Goal: Task Accomplishment & Management: Use online tool/utility

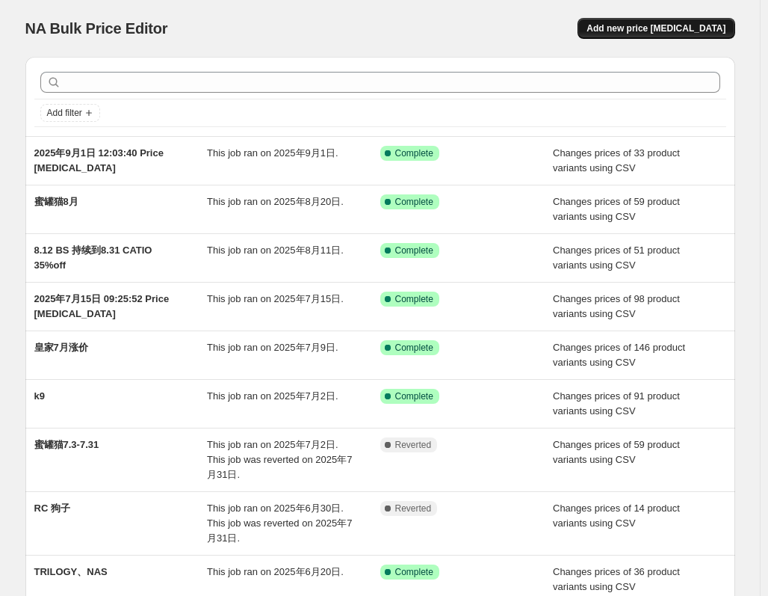
click at [682, 30] on span "Add new price [MEDICAL_DATA]" at bounding box center [656, 28] width 139 height 12
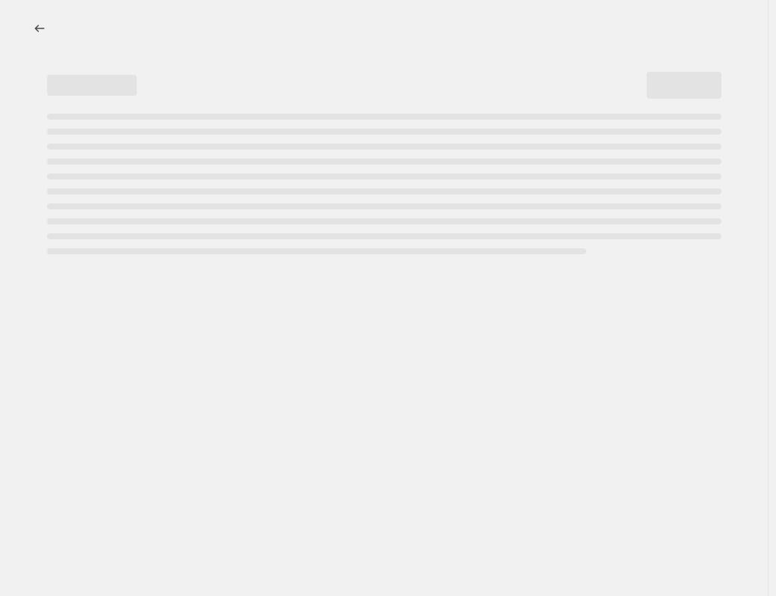
select select "percentage"
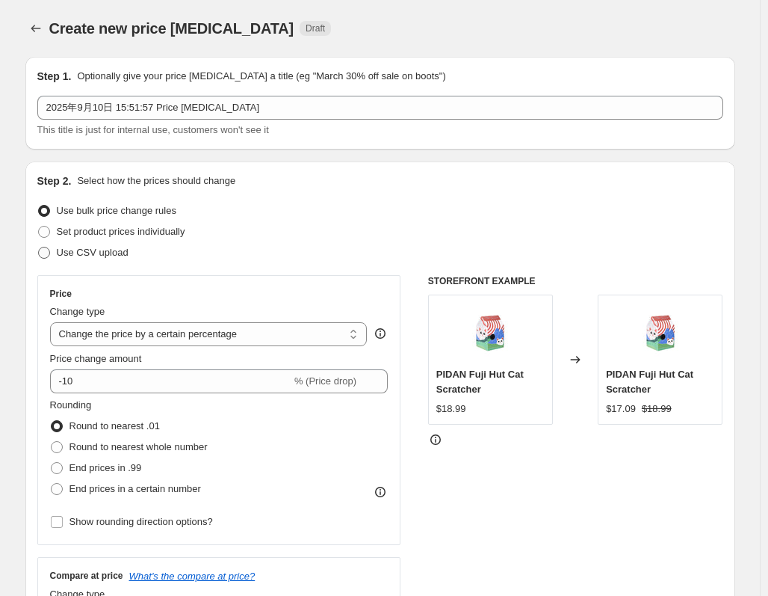
click at [114, 254] on span "Use CSV upload" at bounding box center [93, 252] width 72 height 11
click at [39, 247] on input "Use CSV upload" at bounding box center [38, 247] width 1 height 1
radio input "true"
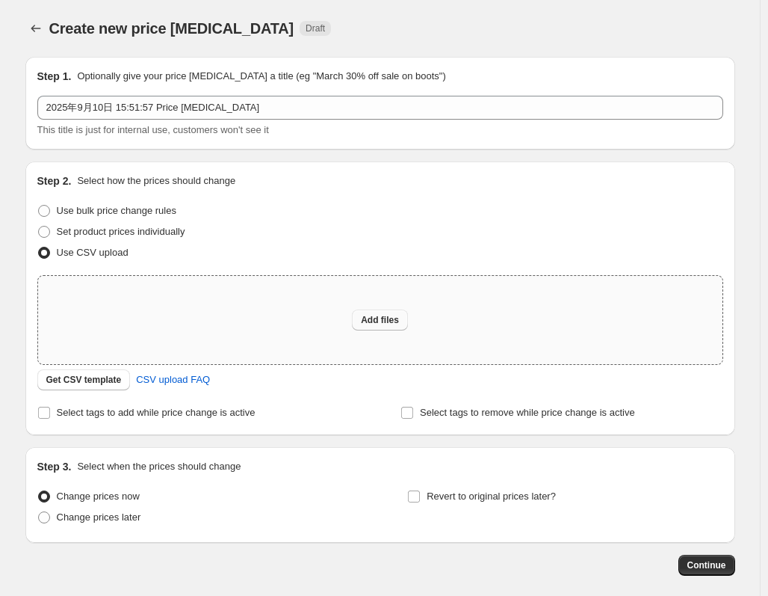
click at [399, 317] on span "Add files" at bounding box center [380, 320] width 38 height 12
type input "C:\fakepath\皇家.csv"
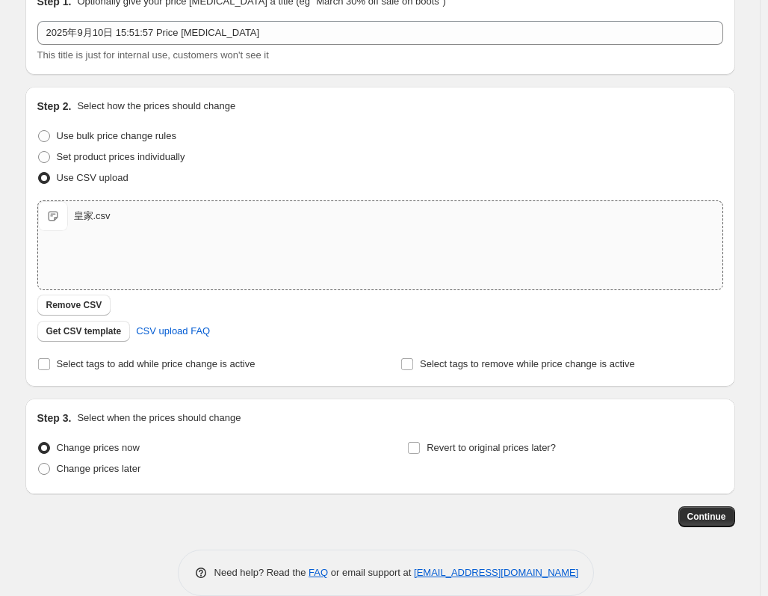
scroll to position [97, 0]
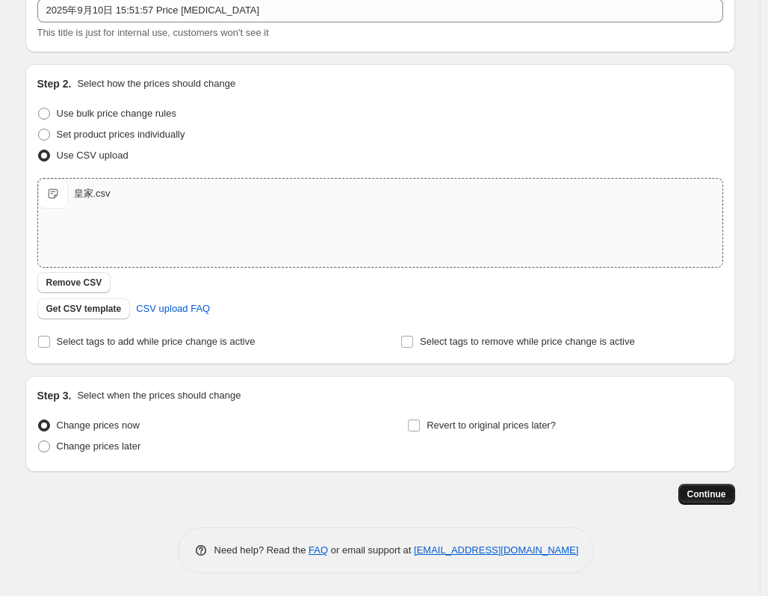
click at [717, 495] on span "Continue" at bounding box center [706, 494] width 39 height 12
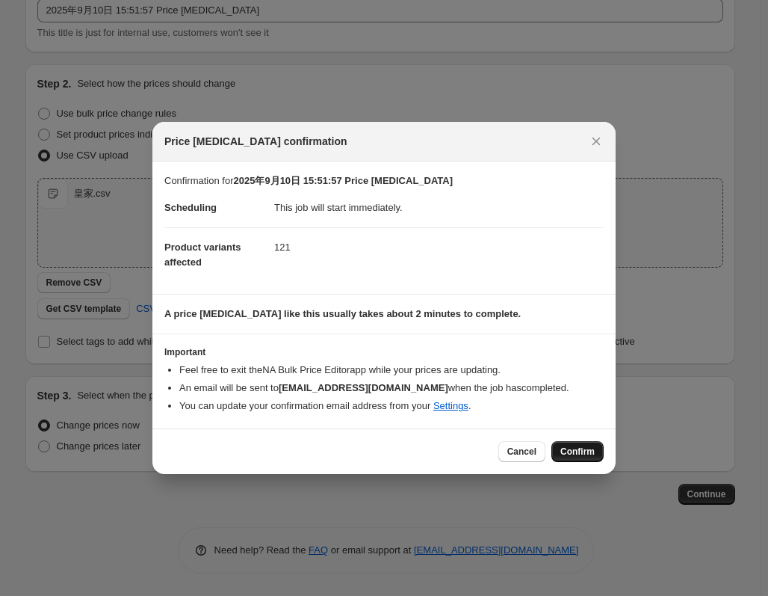
click at [589, 454] on span "Confirm" at bounding box center [577, 451] width 34 height 12
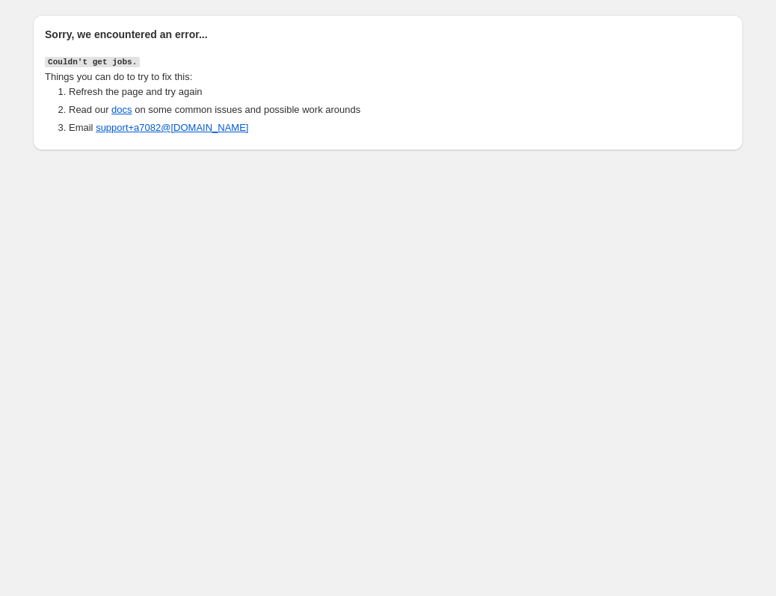
drag, startPoint x: 39, startPoint y: 32, endPoint x: 288, endPoint y: 147, distance: 274.8
click at [288, 147] on div "Sorry, we encountered an error... Couldn't get jobs. Things you can do to try t…" at bounding box center [388, 82] width 710 height 135
copy div "Sorry, we encountered an error... Couldn't get jobs. Things you can do to try t…"
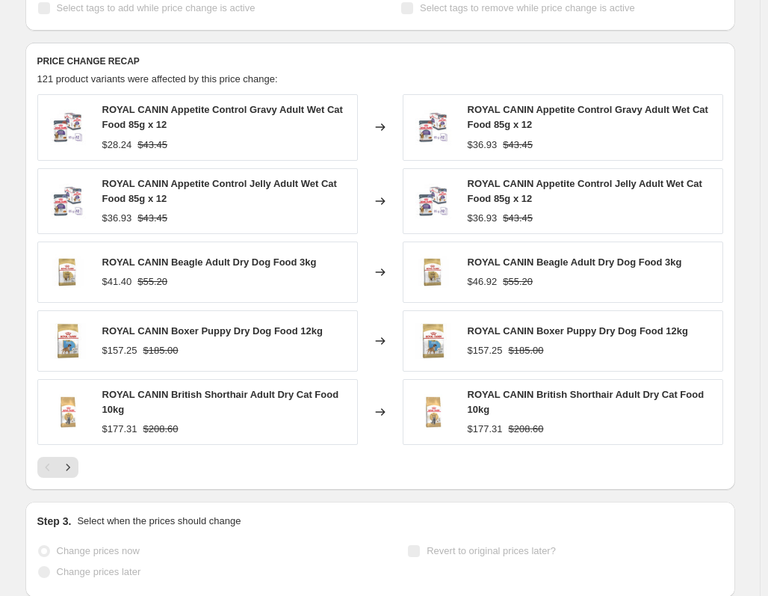
scroll to position [692, 0]
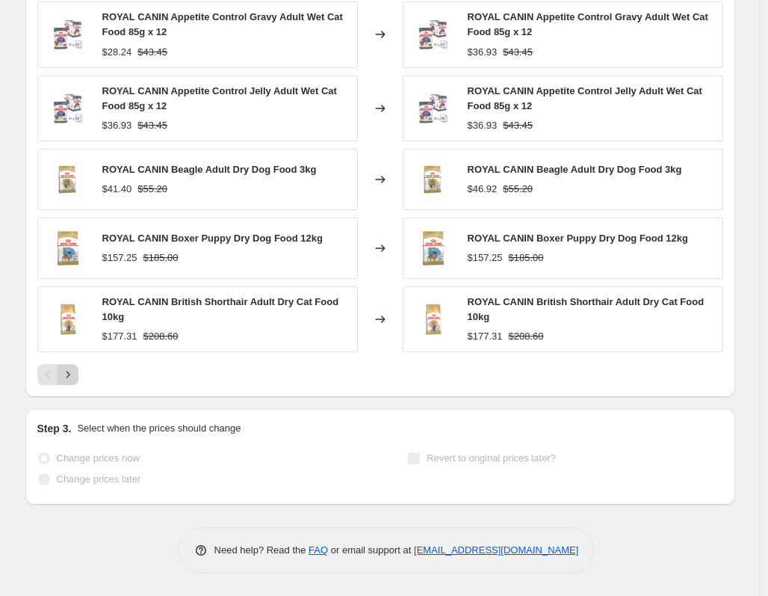
click at [74, 380] on icon "Next" at bounding box center [68, 374] width 15 height 15
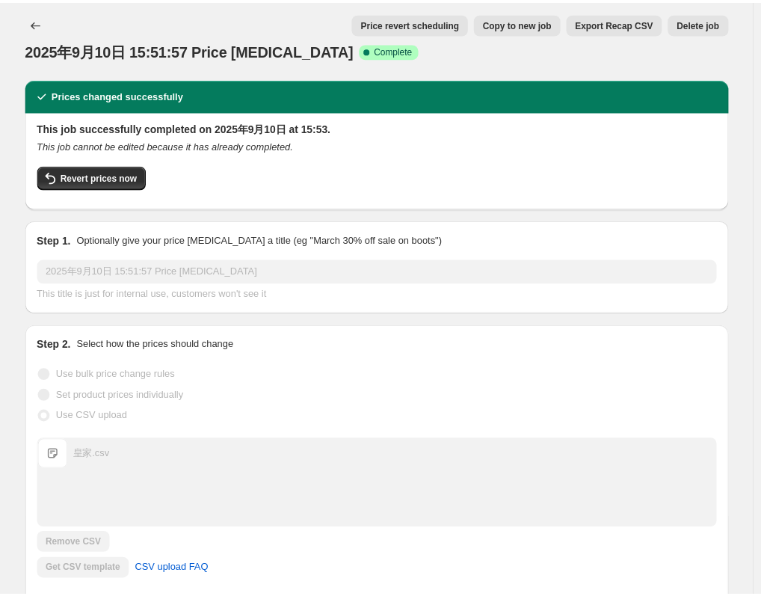
scroll to position [0, 0]
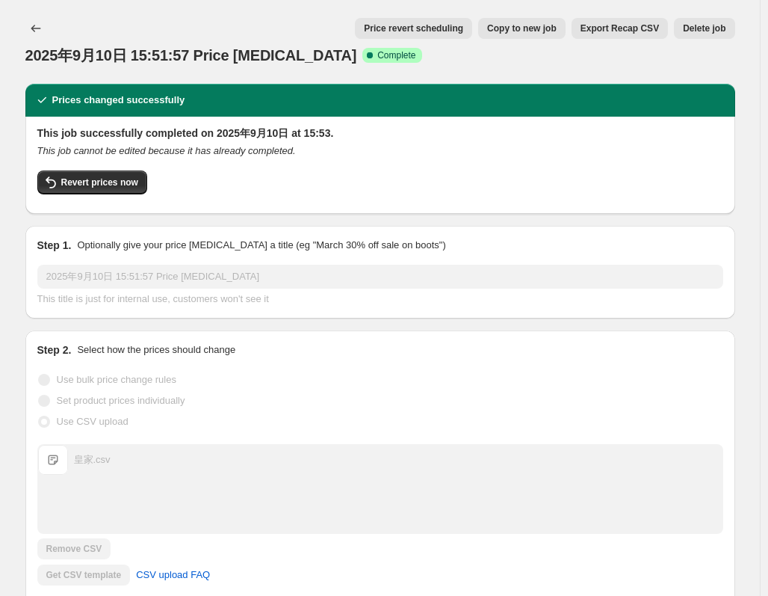
click at [86, 133] on h2 "This job successfully completed on 2025年9月10日 at 15:53." at bounding box center [380, 133] width 686 height 15
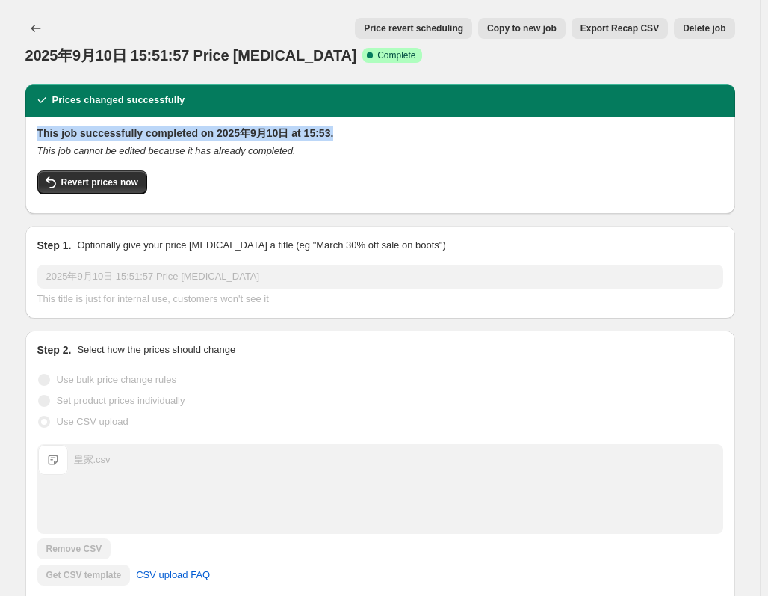
click at [86, 133] on h2 "This job successfully completed on 2025年9月10日 at 15:53." at bounding box center [380, 133] width 686 height 15
copy h2 "This job successfully completed on 2025年9月10日 at 15:53."
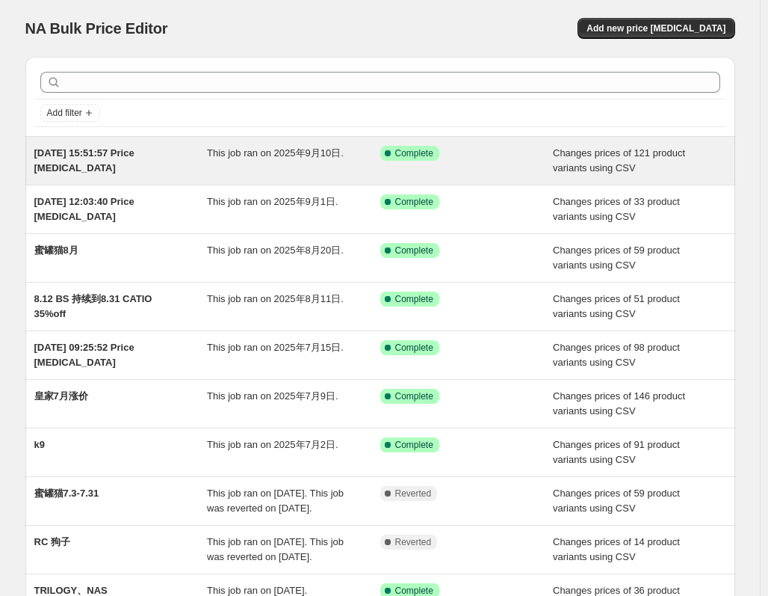
click at [103, 153] on span "[DATE] 15:51:57 Price [MEDICAL_DATA]" at bounding box center [84, 160] width 100 height 26
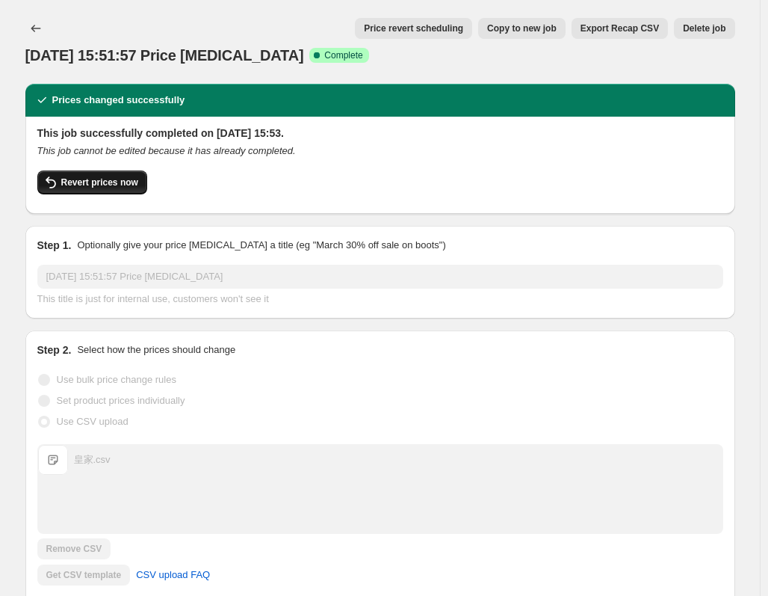
click at [106, 184] on span "Revert prices now" at bounding box center [99, 182] width 77 height 12
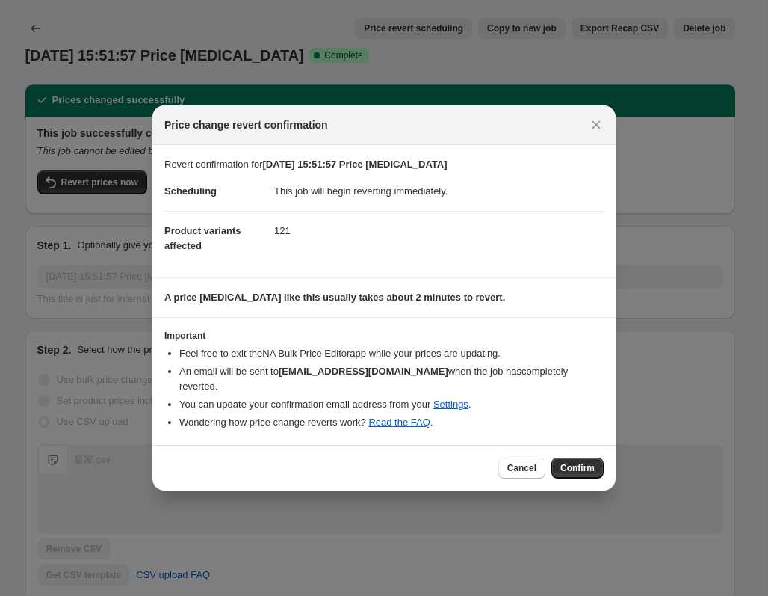
click at [218, 132] on span "Price change revert confirmation" at bounding box center [246, 124] width 164 height 15
copy div "Price change revert confirmation"
click at [218, 132] on span "Price change revert confirmation" at bounding box center [246, 124] width 164 height 15
click at [598, 124] on icon "Close" at bounding box center [596, 124] width 15 height 15
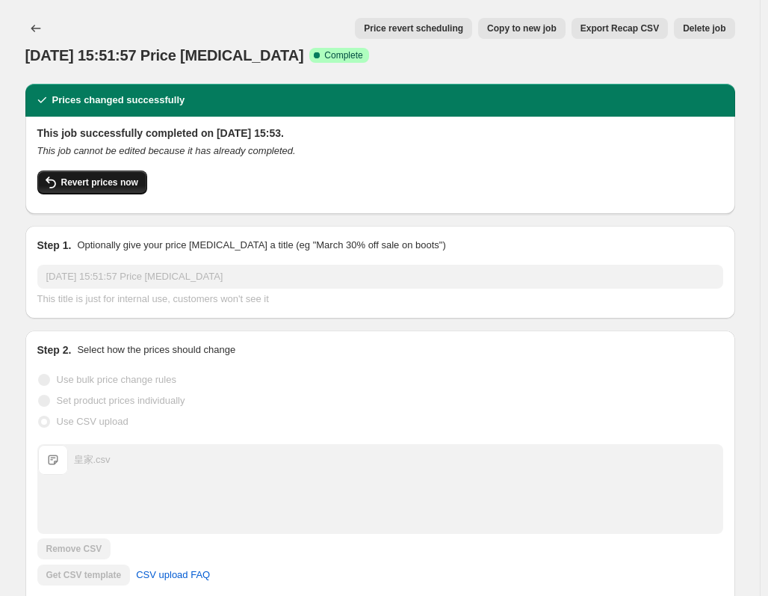
drag, startPoint x: 61, startPoint y: 183, endPoint x: 85, endPoint y: 186, distance: 24.1
click at [85, 186] on button "Revert prices now" at bounding box center [92, 182] width 110 height 24
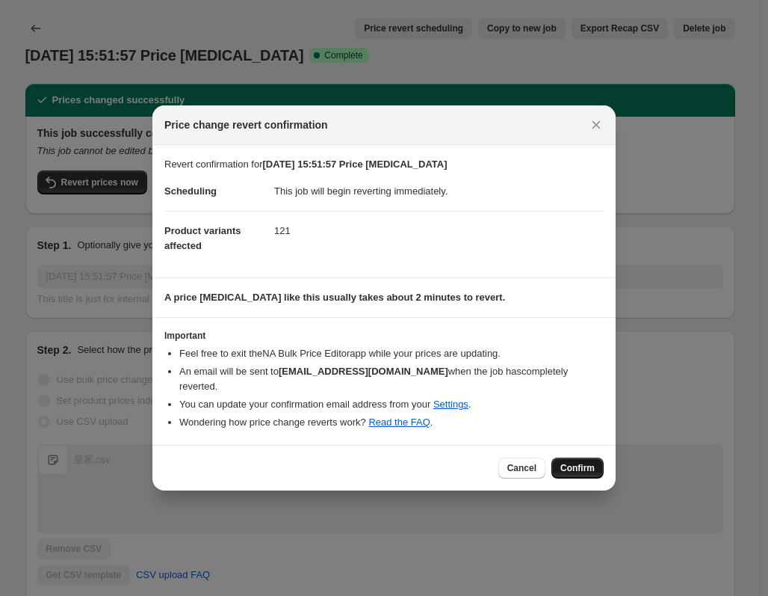
click at [585, 462] on span "Confirm" at bounding box center [577, 468] width 34 height 12
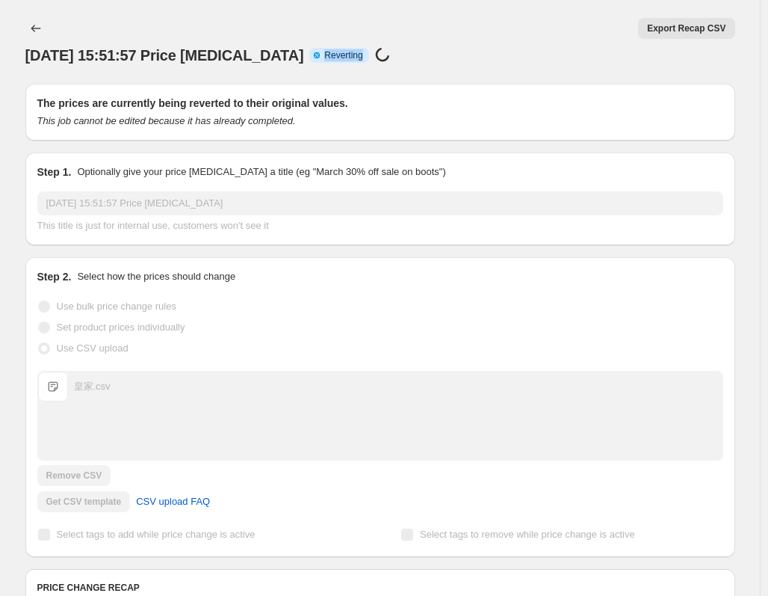
drag, startPoint x: 329, startPoint y: 54, endPoint x: 371, endPoint y: 56, distance: 42.7
click at [368, 56] on span "Info Partially complete Reverting" at bounding box center [338, 55] width 59 height 15
copy span "Reverting"
drag, startPoint x: 483, startPoint y: 34, endPoint x: 490, endPoint y: 52, distance: 18.7
click at [483, 34] on div "Export Recap CSV" at bounding box center [404, 28] width 662 height 21
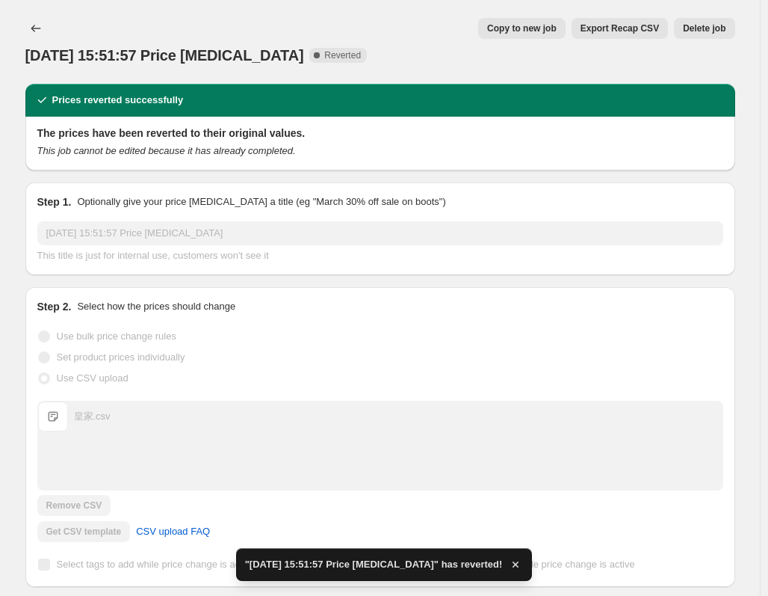
click at [442, 22] on div "Copy to new job Export Recap CSV Delete job" at bounding box center [404, 28] width 662 height 21
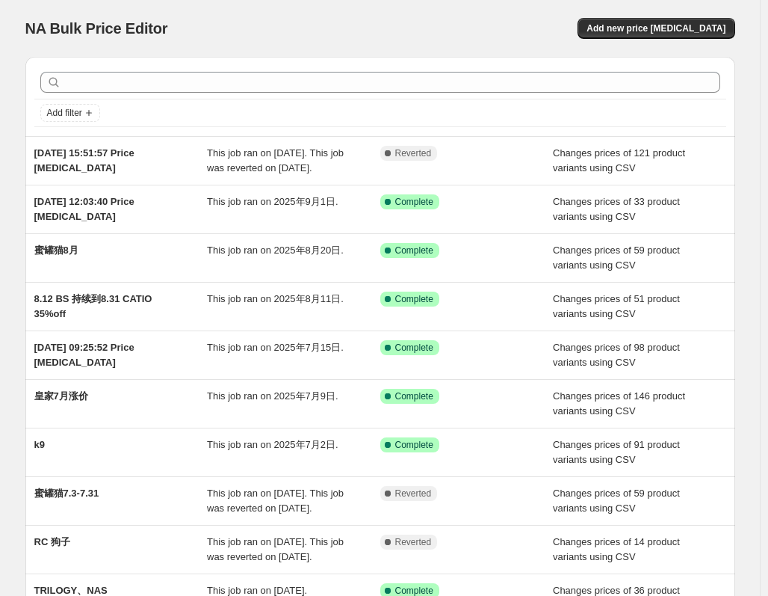
click at [374, 40] on div "NA Bulk Price Editor. This page is ready NA Bulk Price Editor Add new price cha…" at bounding box center [380, 28] width 710 height 57
click at [648, 25] on span "Add new price change job" at bounding box center [656, 28] width 139 height 12
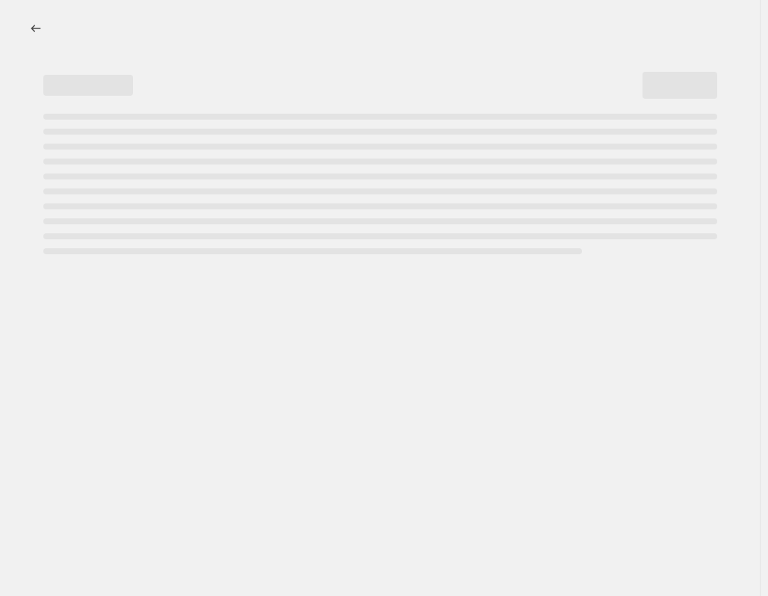
select select "percentage"
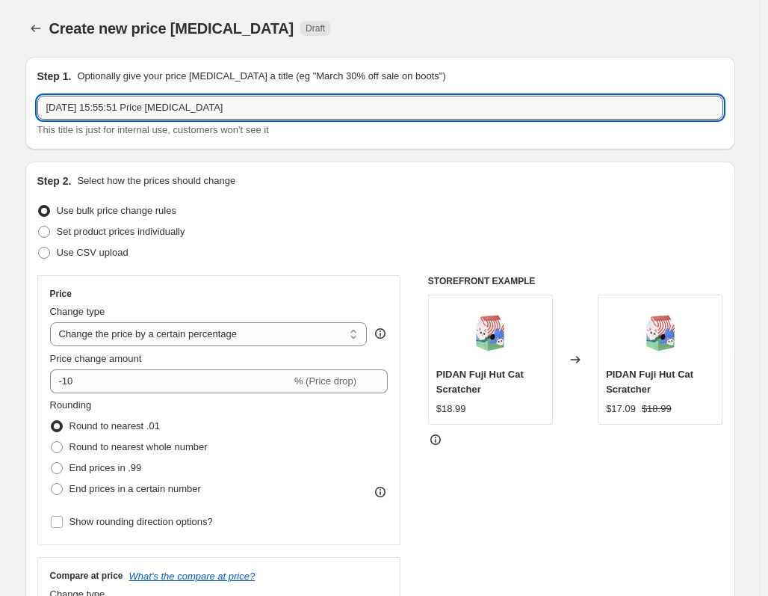
click at [161, 112] on input "2025年9月10日 15:55:51 Price change job" at bounding box center [380, 108] width 686 height 24
type input "h"
type input "皇家"
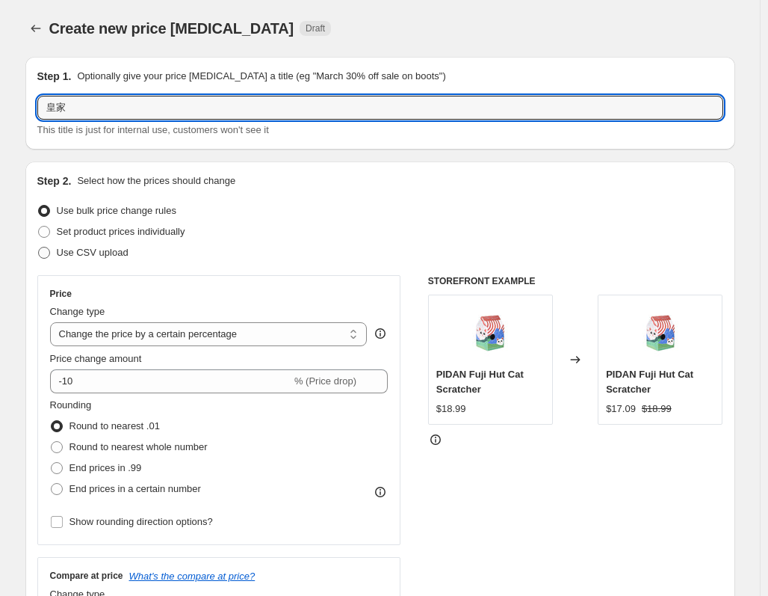
click at [123, 249] on span "Use CSV upload" at bounding box center [93, 252] width 72 height 11
click at [39, 247] on input "Use CSV upload" at bounding box center [38, 247] width 1 height 1
radio input "true"
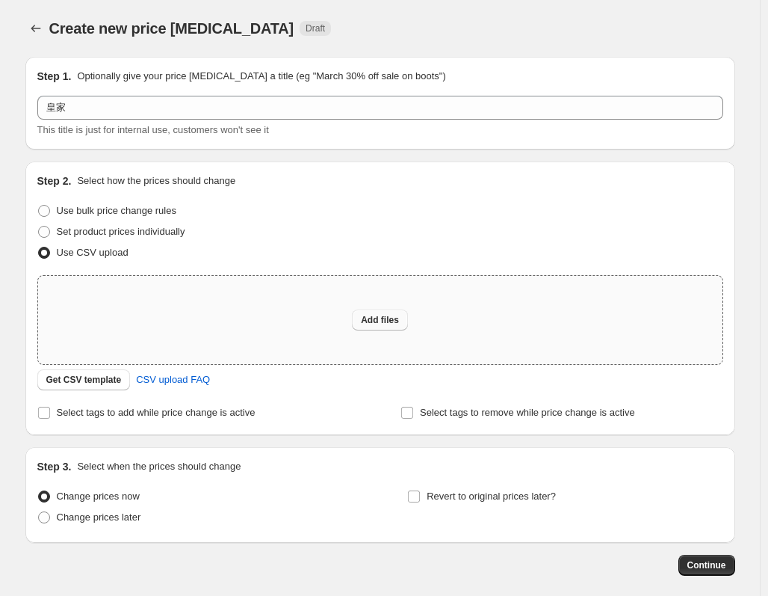
click at [388, 310] on button "Add files" at bounding box center [380, 319] width 56 height 21
type input "C:\fakepath\皇家.csv"
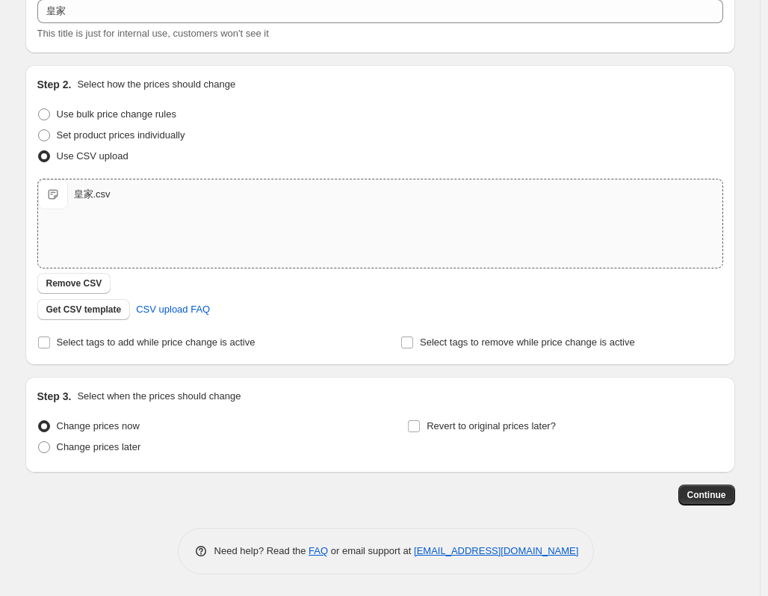
scroll to position [97, 0]
click at [726, 495] on span "Continue" at bounding box center [706, 494] width 39 height 12
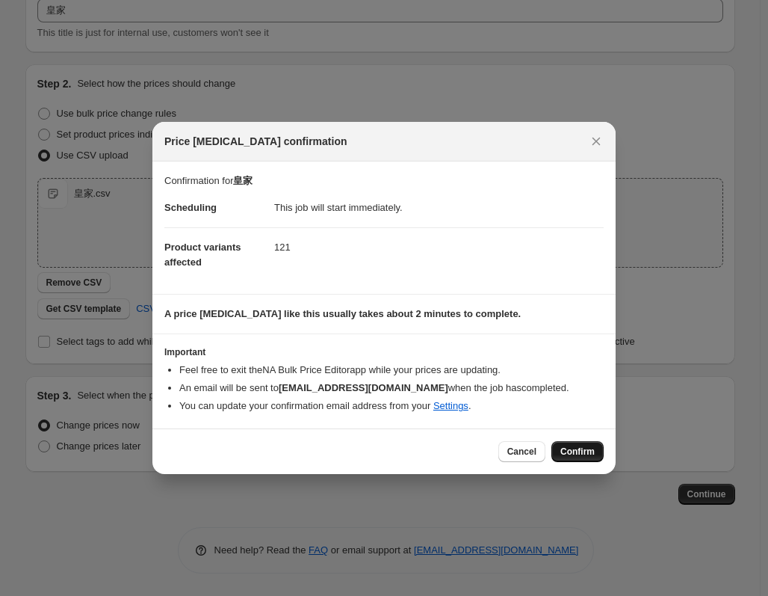
click at [572, 443] on button "Confirm" at bounding box center [577, 451] width 52 height 21
